Goal: Find specific page/section: Find specific page/section

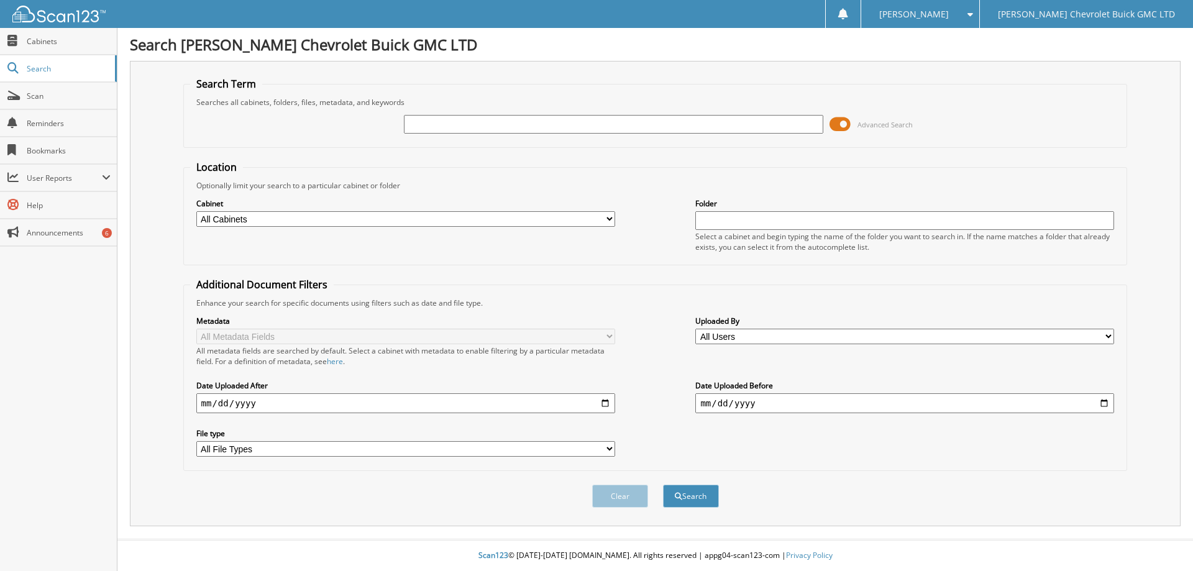
click at [832, 121] on span at bounding box center [839, 124] width 21 height 19
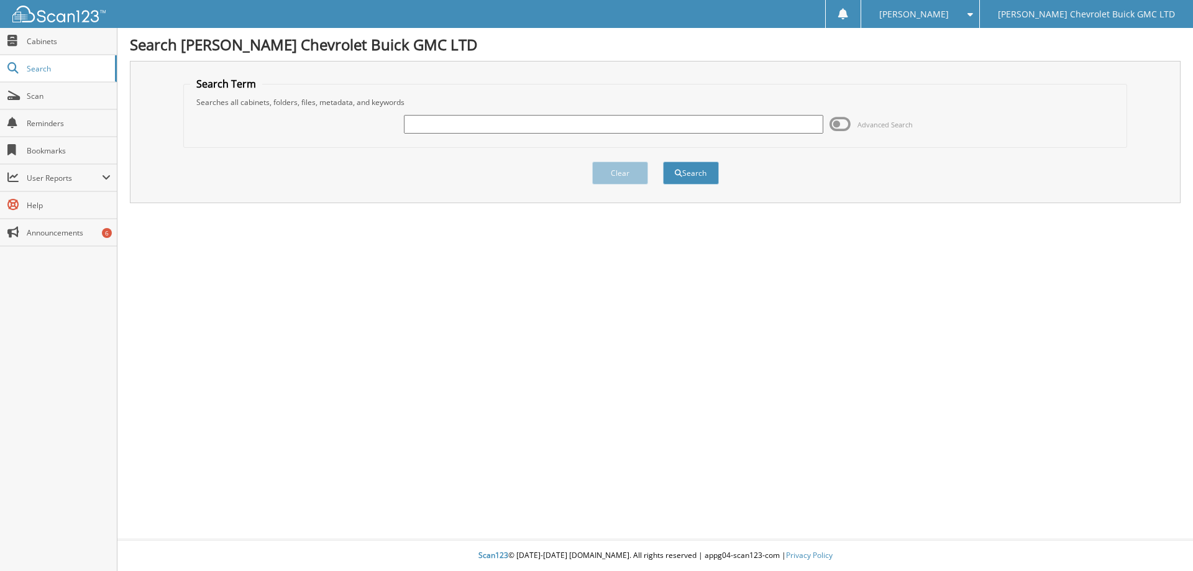
click at [516, 129] on input "text" at bounding box center [613, 124] width 419 height 19
type input "RNB Poultry"
click at [692, 173] on button "Search" at bounding box center [691, 173] width 56 height 23
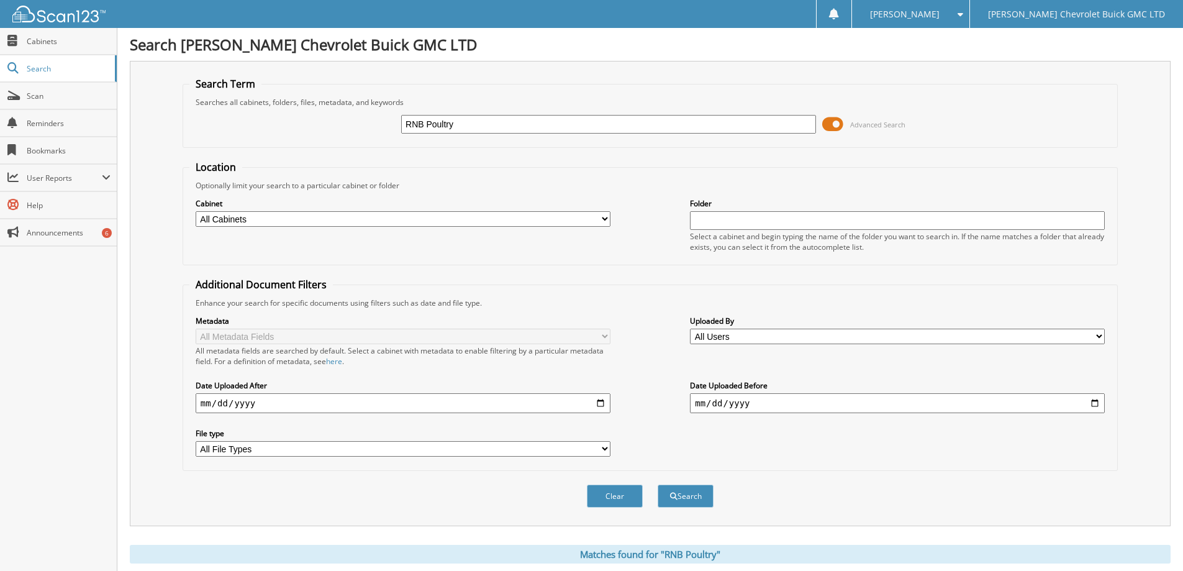
click at [826, 125] on span at bounding box center [832, 124] width 21 height 19
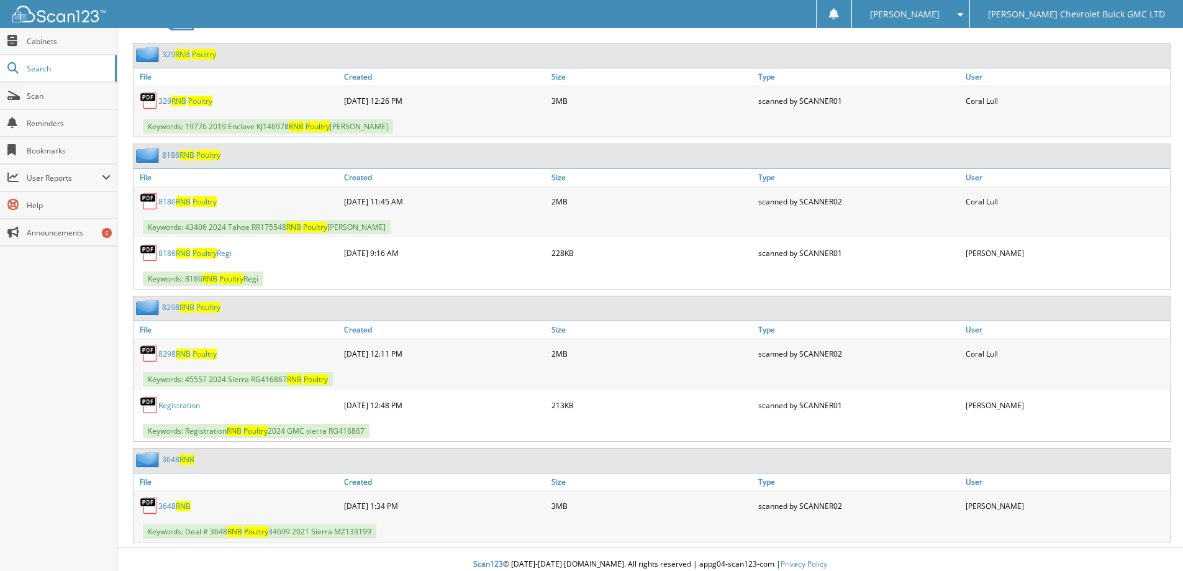
scroll to position [274, 0]
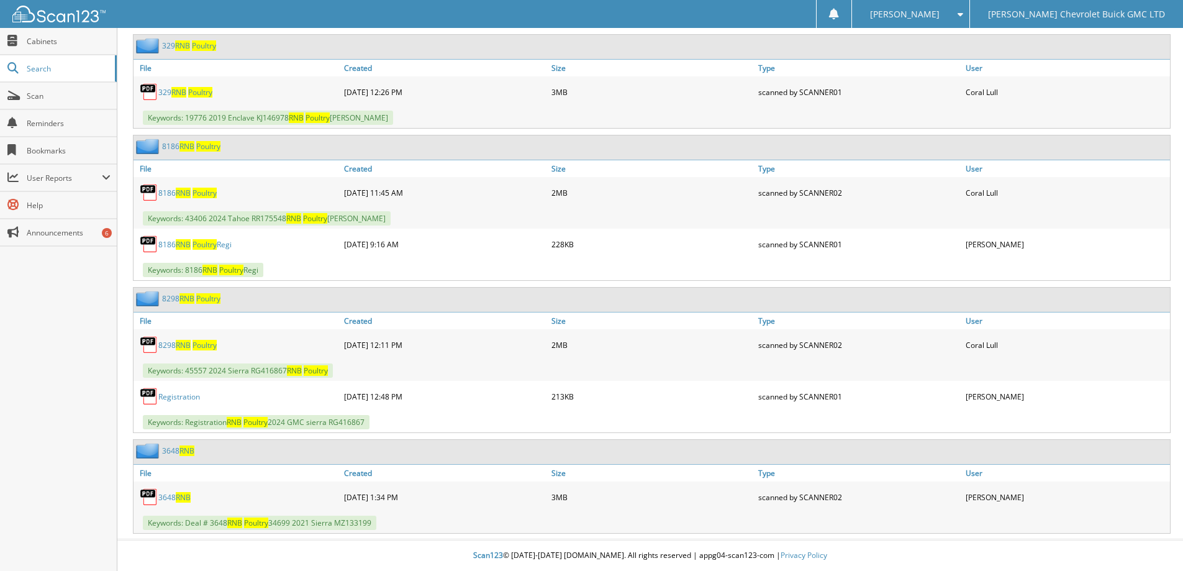
click at [209, 342] on span "Poultry" at bounding box center [205, 345] width 24 height 11
click at [212, 193] on span "Poultry" at bounding box center [205, 193] width 24 height 11
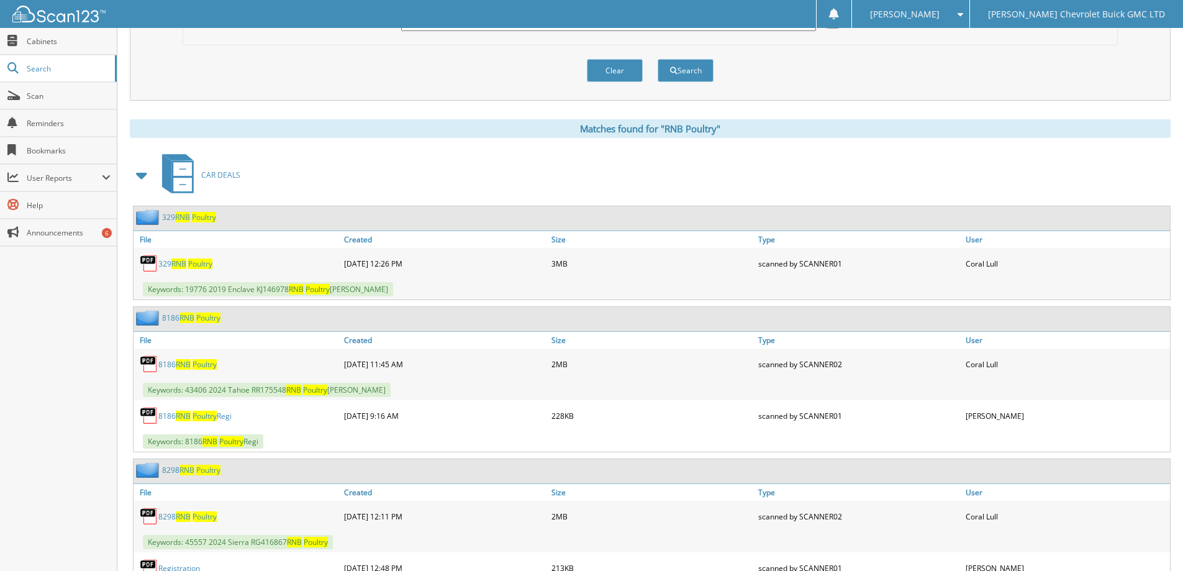
scroll to position [88, 0]
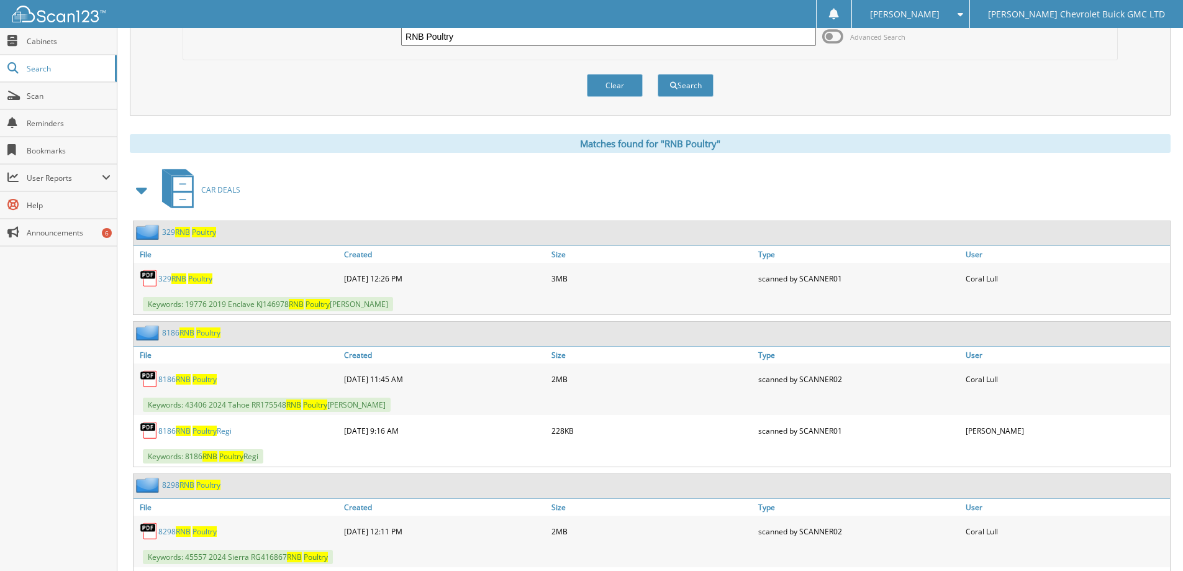
click at [211, 278] on span "Poultry" at bounding box center [200, 278] width 24 height 11
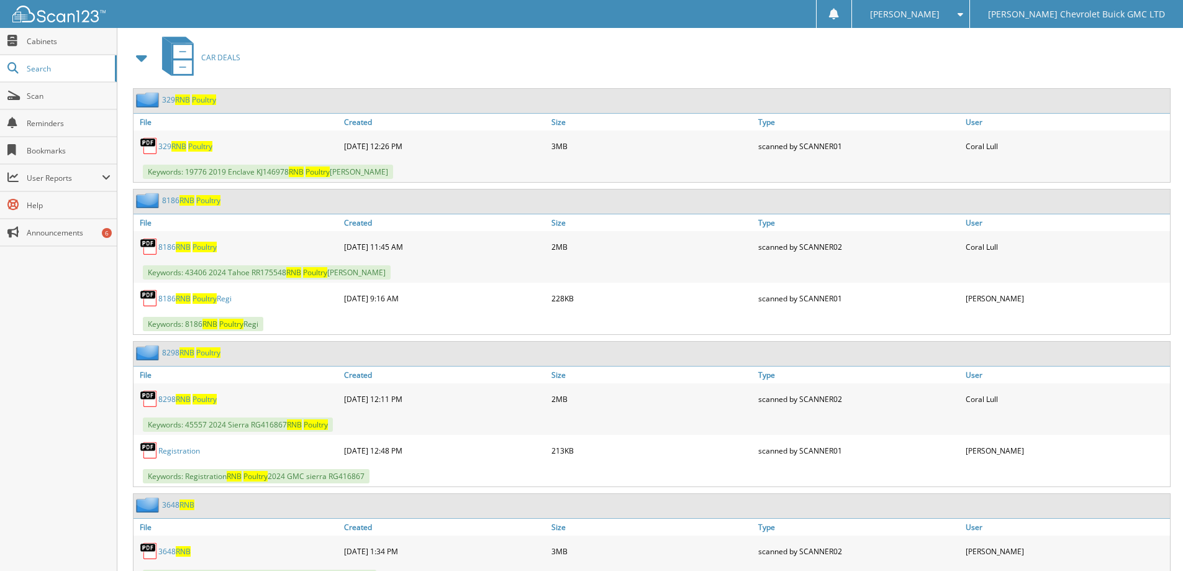
scroll to position [274, 0]
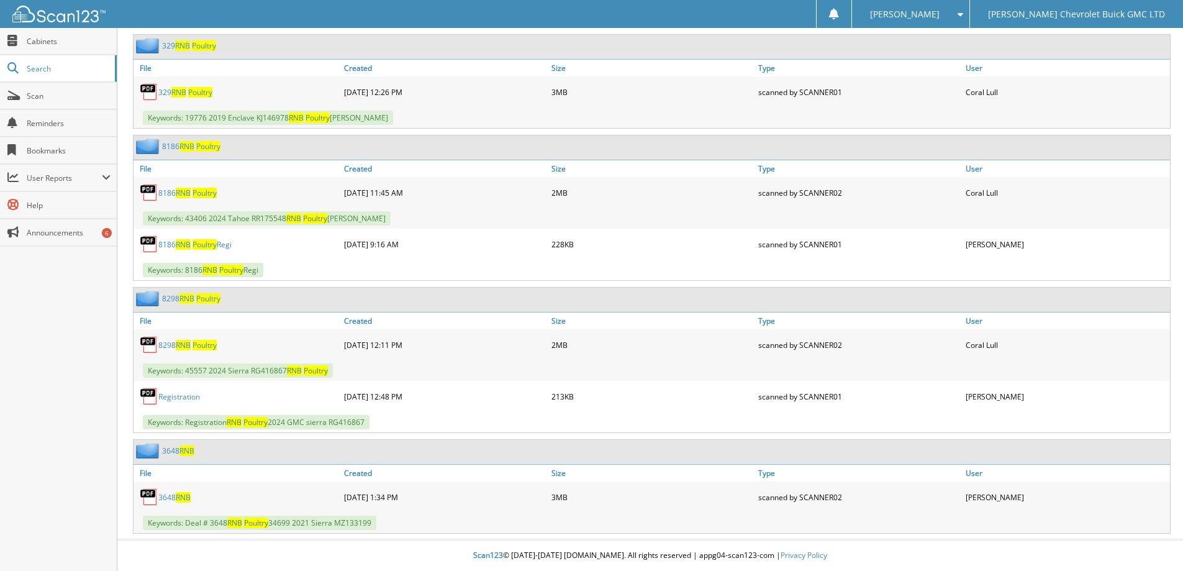
click at [206, 191] on span "Poultry" at bounding box center [205, 193] width 24 height 11
click at [184, 498] on span "RNB" at bounding box center [183, 497] width 15 height 11
click at [963, 11] on span at bounding box center [958, 14] width 12 height 9
click at [970, 57] on link "Logout" at bounding box center [910, 61] width 117 height 22
